Goal: Information Seeking & Learning: Learn about a topic

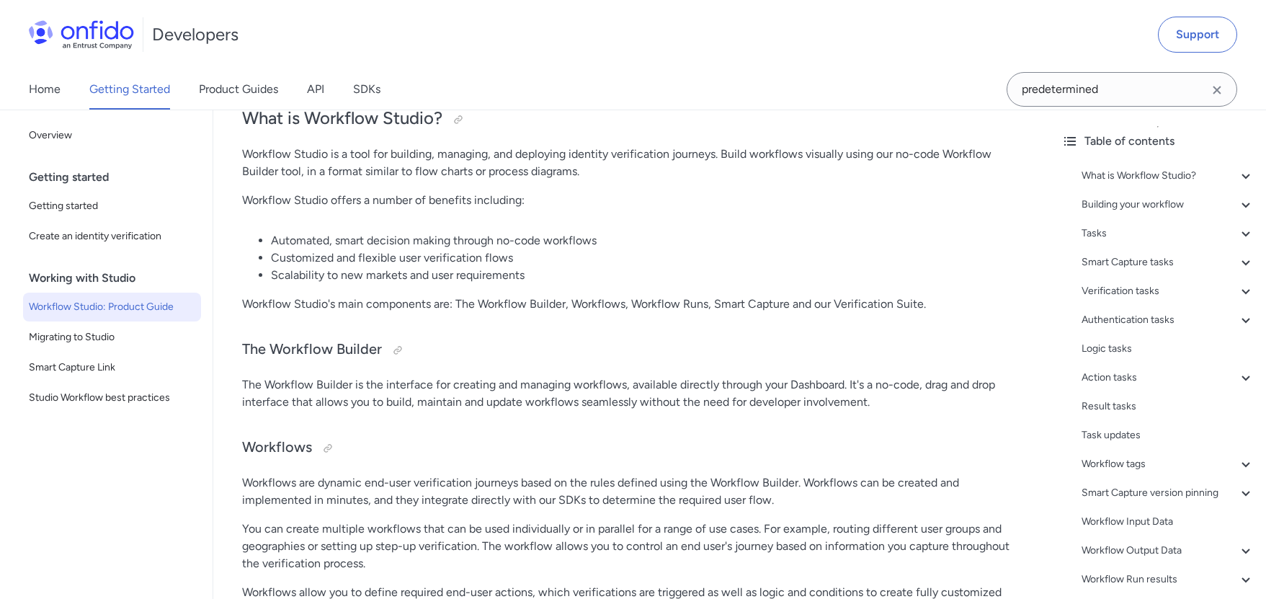
scroll to position [164, 0]
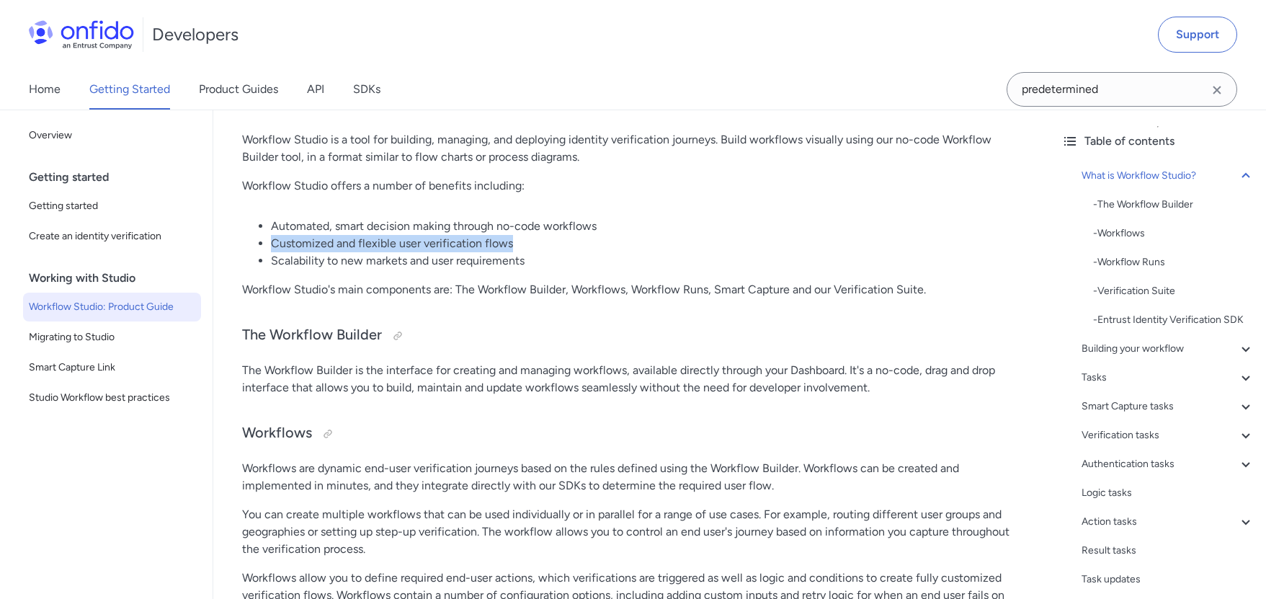
drag, startPoint x: 268, startPoint y: 241, endPoint x: 531, endPoint y: 245, distance: 263.1
click at [531, 245] on ul "Automated, smart decision making through no-code workflows Customized and flexi…" at bounding box center [631, 244] width 779 height 52
copy li "Customized and flexible user verification flows"
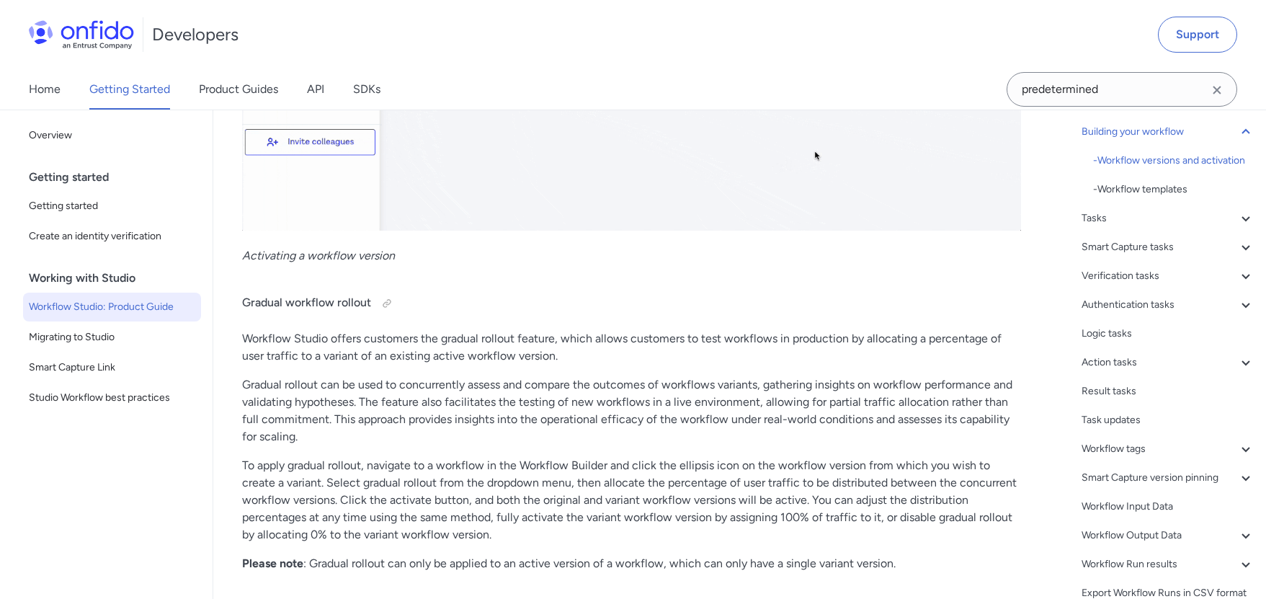
scroll to position [3317, 0]
drag, startPoint x: 241, startPoint y: 303, endPoint x: 302, endPoint y: 301, distance: 61.3
copy h4 "Gradual workflow rollout"
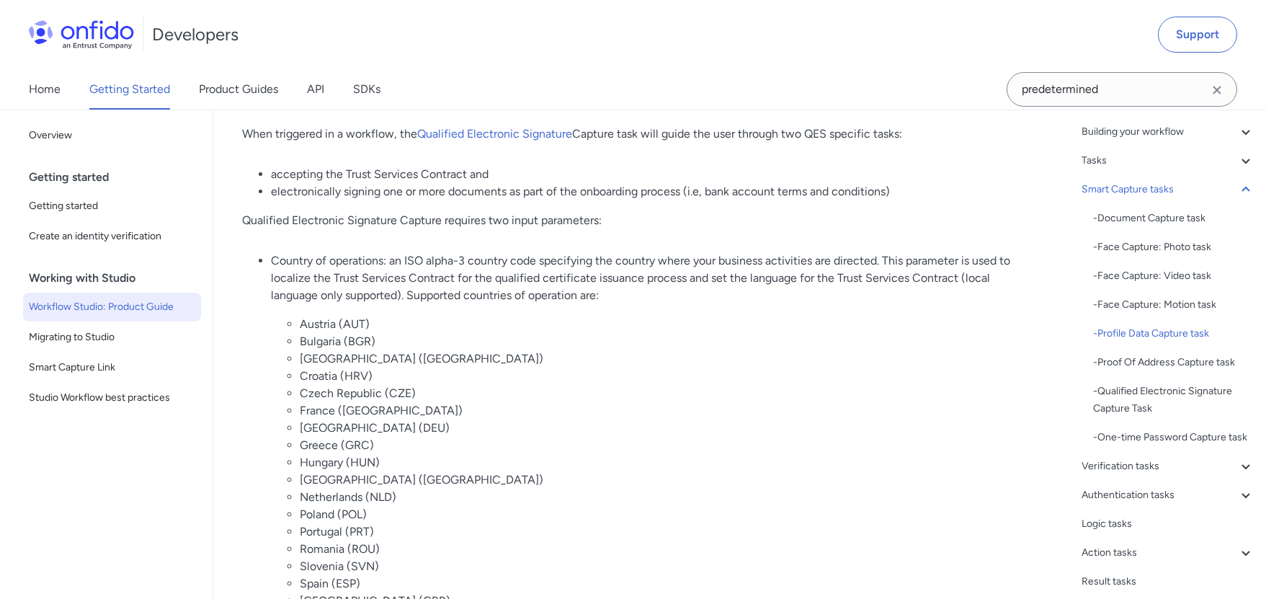
scroll to position [9057, 0]
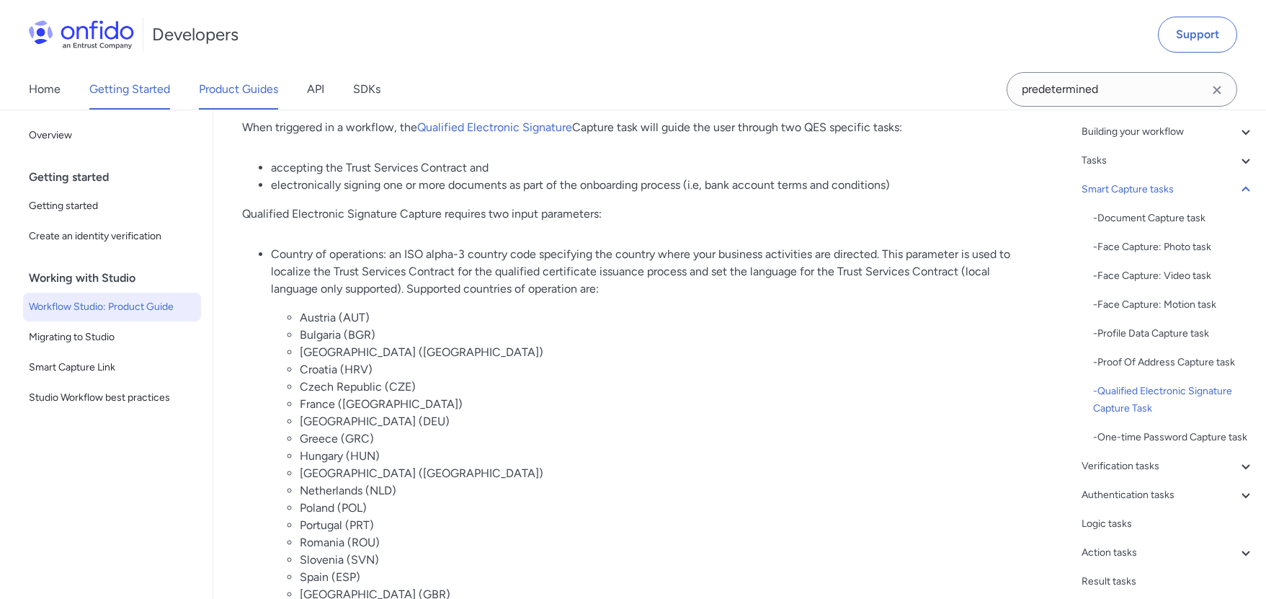
click at [261, 82] on link "Product Guides" at bounding box center [238, 89] width 79 height 40
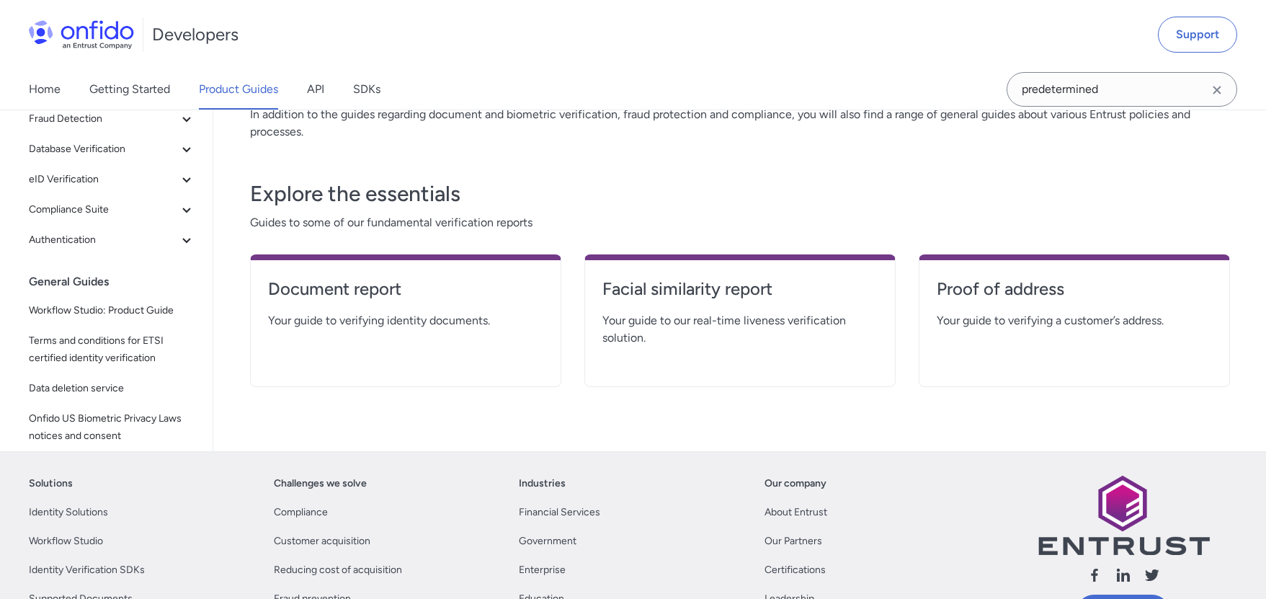
scroll to position [226, 0]
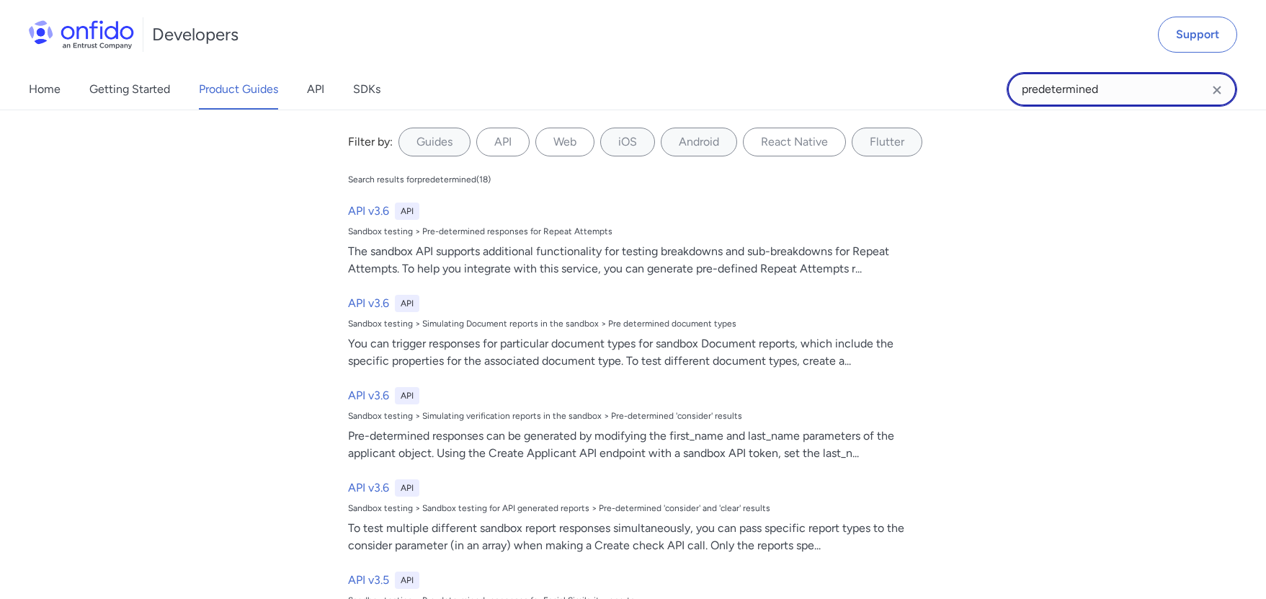
drag, startPoint x: 1124, startPoint y: 86, endPoint x: 977, endPoint y: 84, distance: 147.0
click at [977, 84] on div "Home Getting Started Product Guides API SDKs predetermined predetermined Filter…" at bounding box center [633, 89] width 1266 height 40
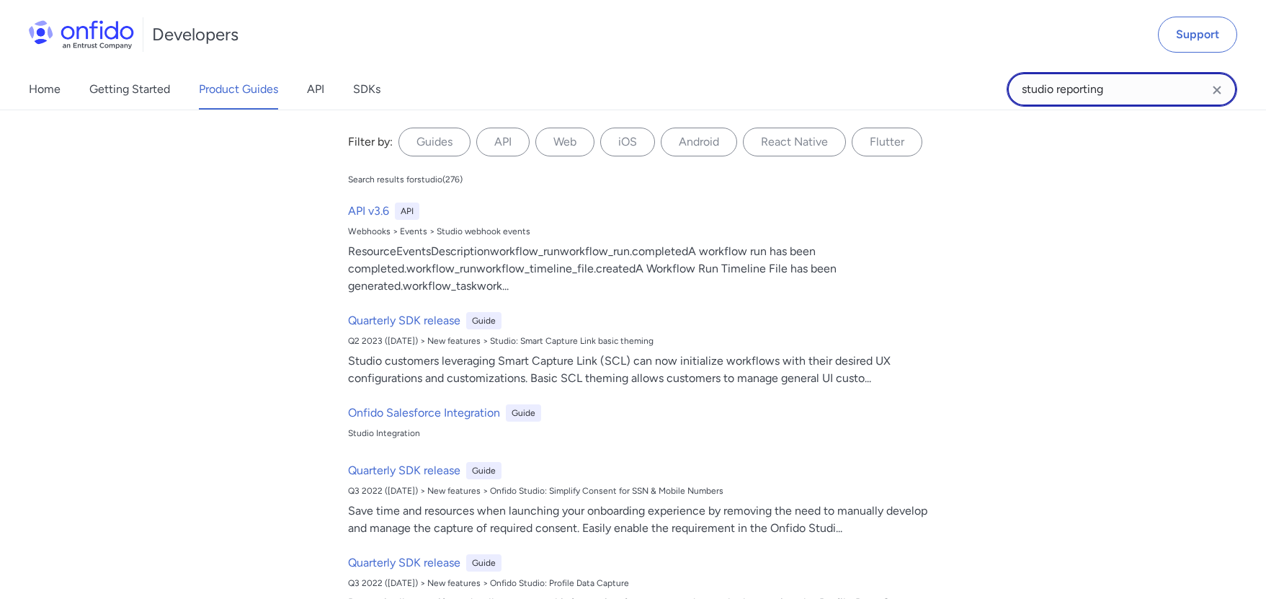
type input "studio reporting"
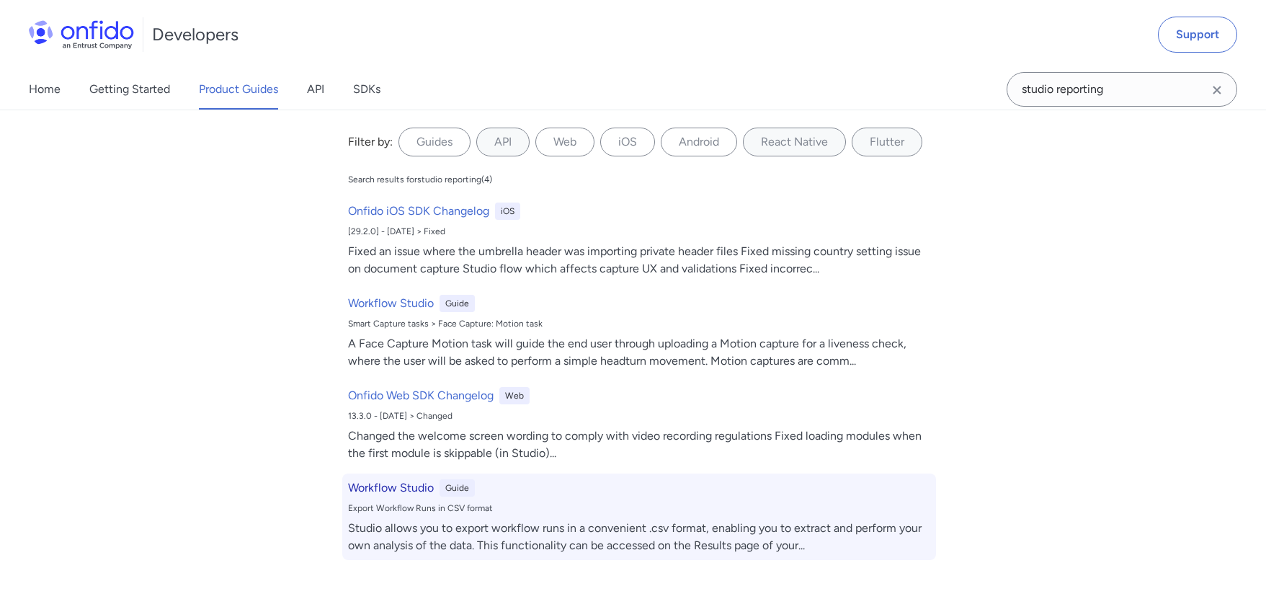
click at [396, 490] on h6 "Workflow Studio" at bounding box center [391, 487] width 86 height 17
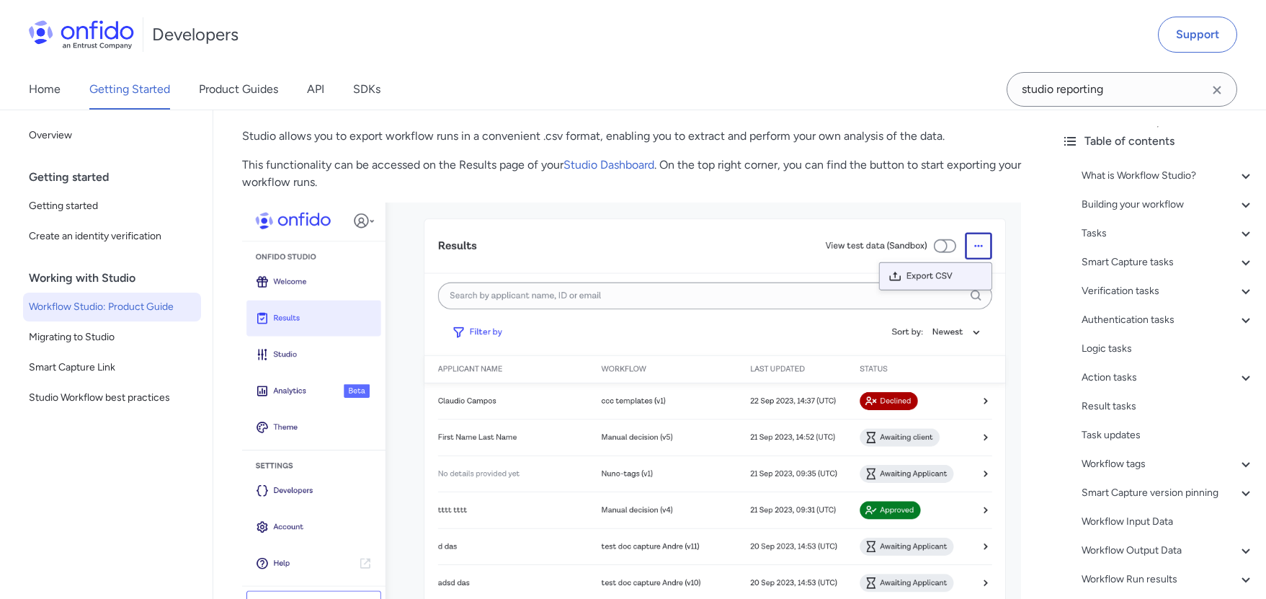
scroll to position [31277, 0]
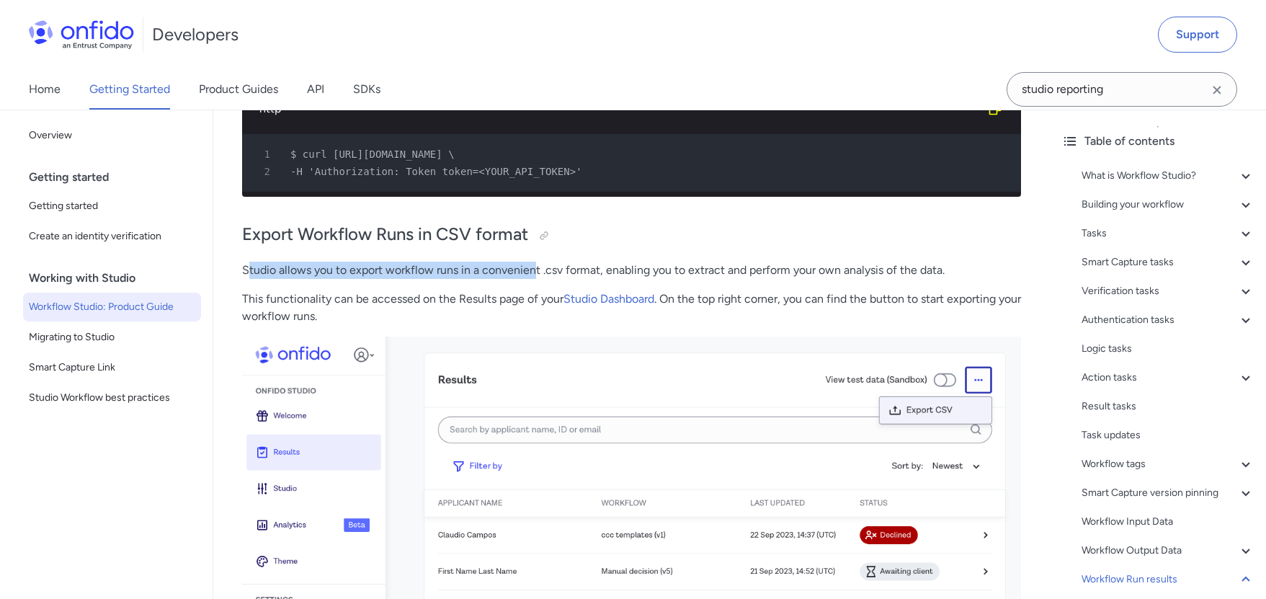
drag, startPoint x: 246, startPoint y: 331, endPoint x: 537, endPoint y: 337, distance: 291.2
click at [537, 279] on p "Studio allows you to export workflow runs in a convenient .csv format, enabling…" at bounding box center [631, 270] width 779 height 17
drag, startPoint x: 244, startPoint y: 331, endPoint x: 504, endPoint y: 337, distance: 260.2
click at [503, 279] on p "Studio allows you to export workflow runs in a convenient .csv format, enabling…" at bounding box center [631, 270] width 779 height 17
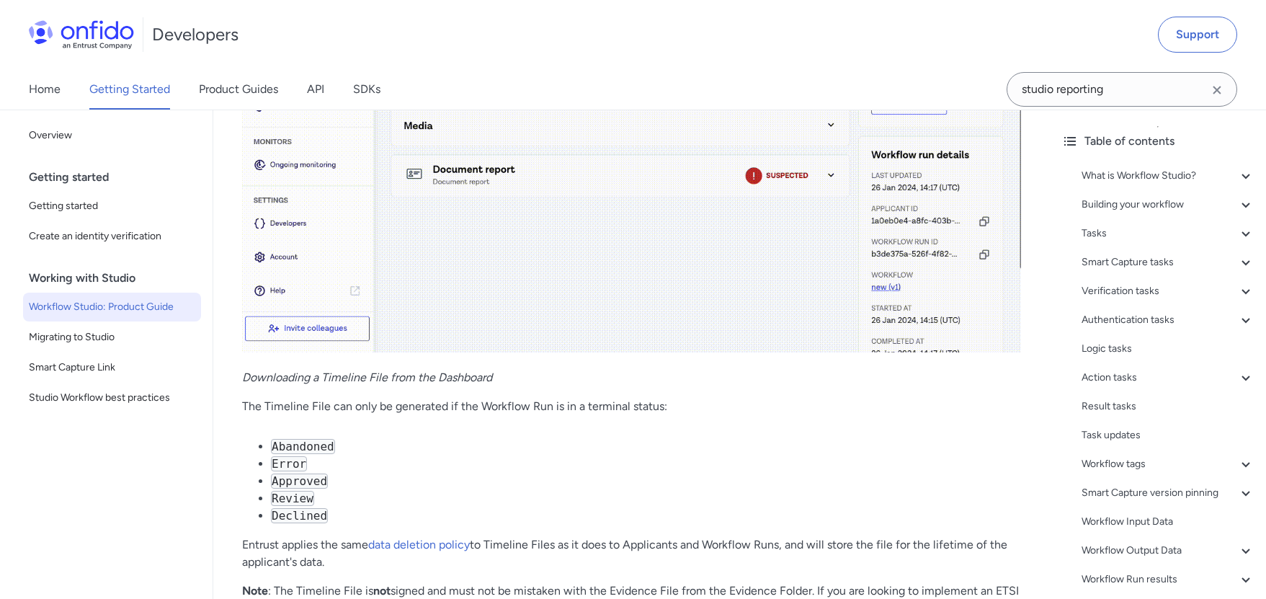
scroll to position [32816, 0]
